Goal: Task Accomplishment & Management: Use online tool/utility

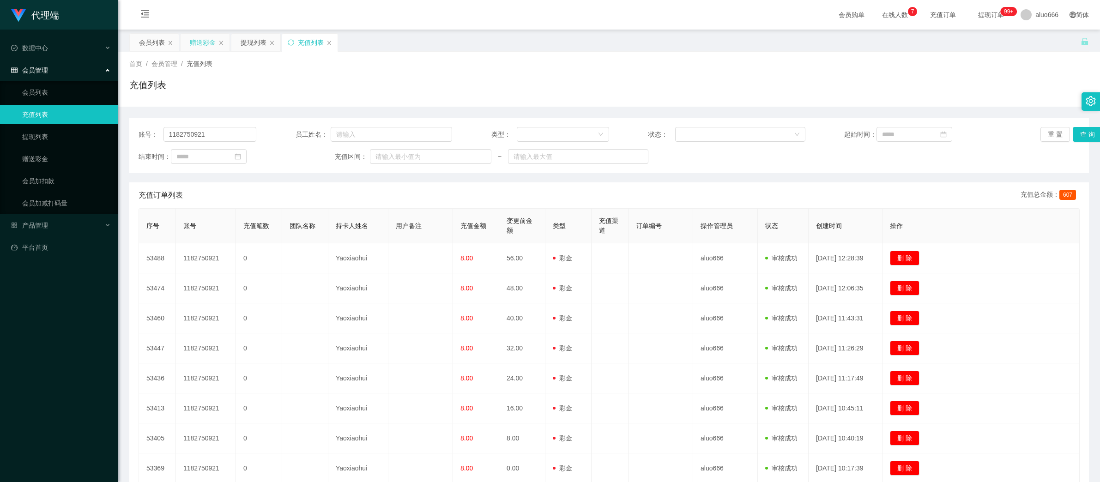
click at [202, 43] on div "赠送彩金" at bounding box center [203, 43] width 26 height 18
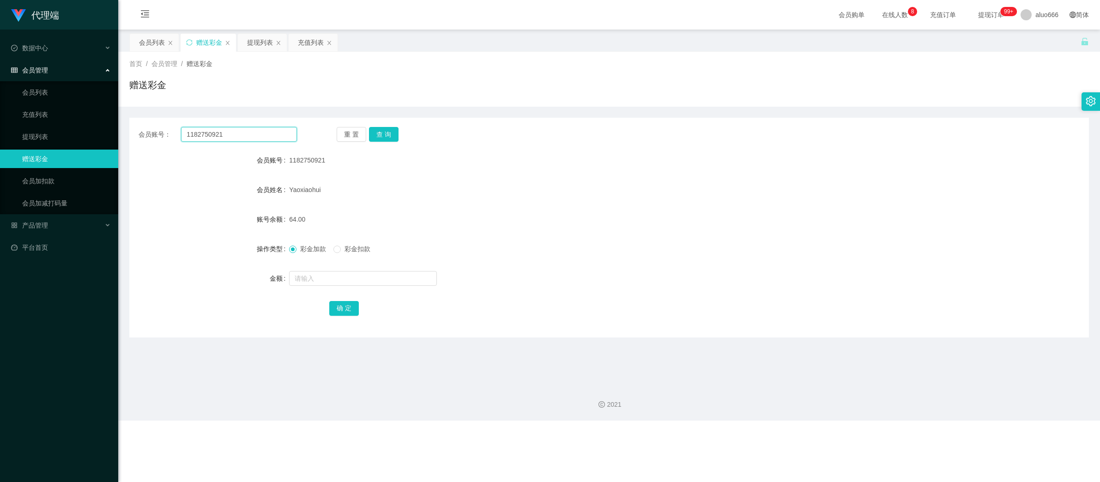
click at [254, 138] on input "1182750921" at bounding box center [239, 134] width 116 height 15
click at [384, 132] on button "查 询" at bounding box center [384, 134] width 30 height 15
click at [345, 280] on input "text" at bounding box center [363, 278] width 148 height 15
type input "8"
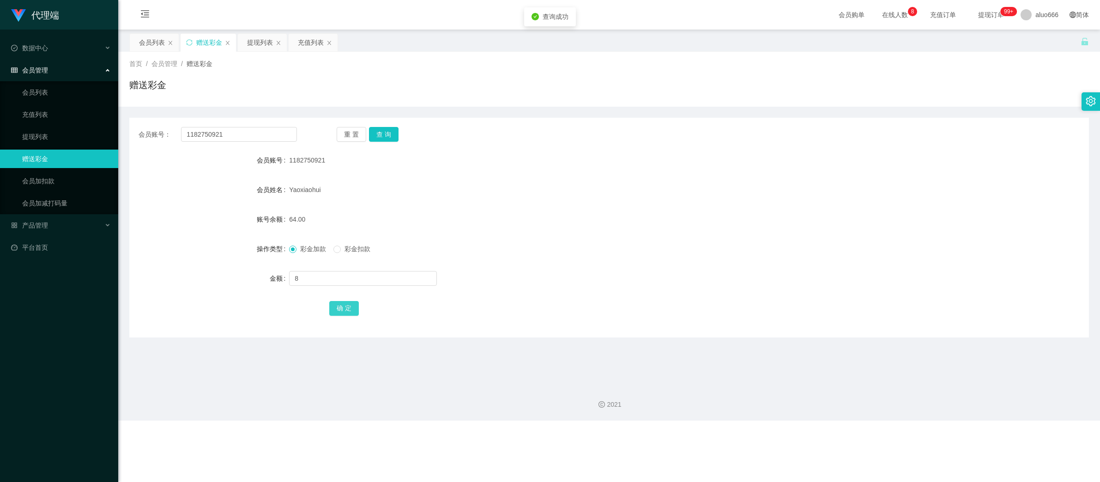
click at [349, 305] on button "确 定" at bounding box center [344, 308] width 30 height 15
drag, startPoint x: 664, startPoint y: 218, endPoint x: 724, endPoint y: 199, distance: 62.7
click at [667, 218] on div "72.00" at bounding box center [569, 219] width 560 height 18
